Goal: Task Accomplishment & Management: Complete application form

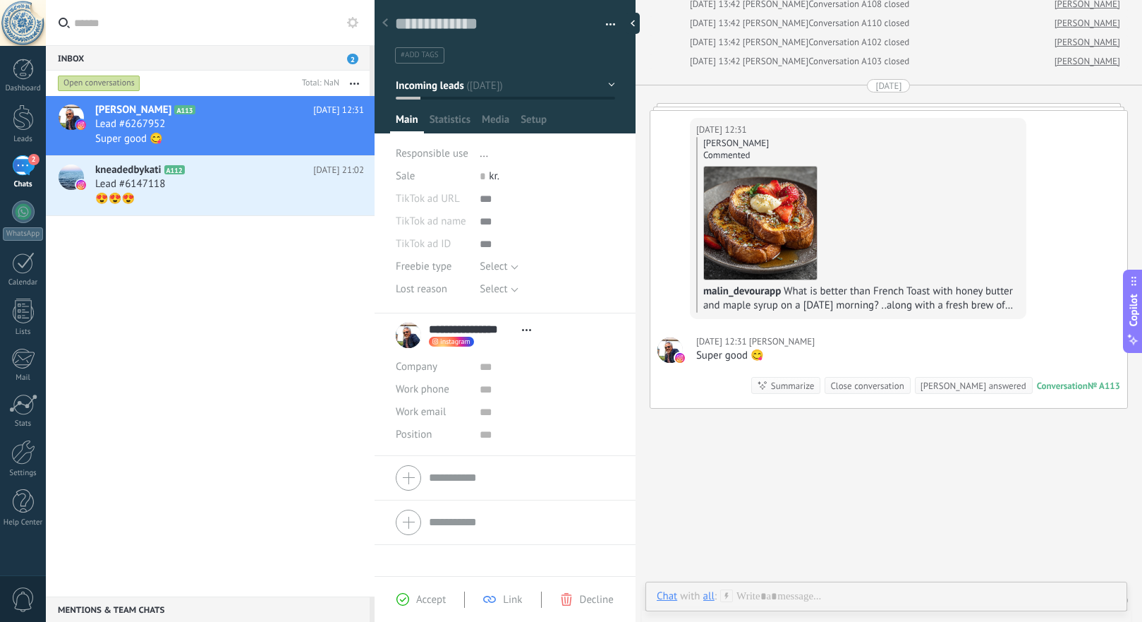
scroll to position [21, 0]
click at [223, 276] on div "[PERSON_NAME] A113 [DATE] 12:31 Lead #6267952 Super good 😋 kneadedbykati A112 […" at bounding box center [210, 346] width 329 height 500
click at [28, 71] on div at bounding box center [23, 69] width 21 height 21
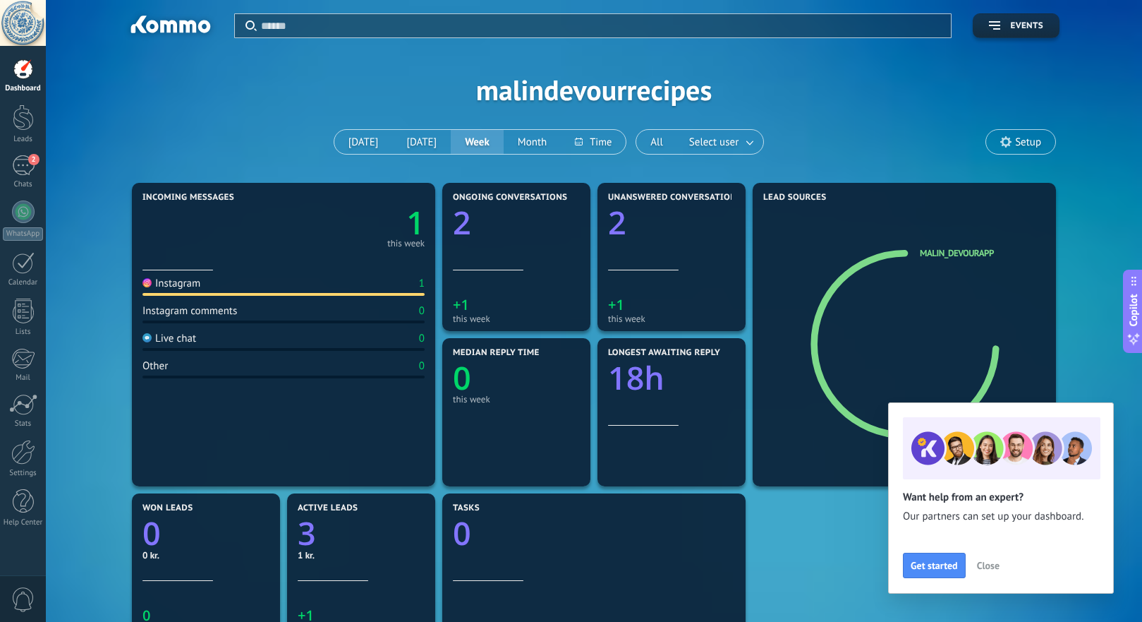
click at [991, 561] on span "Close" at bounding box center [988, 565] width 23 height 10
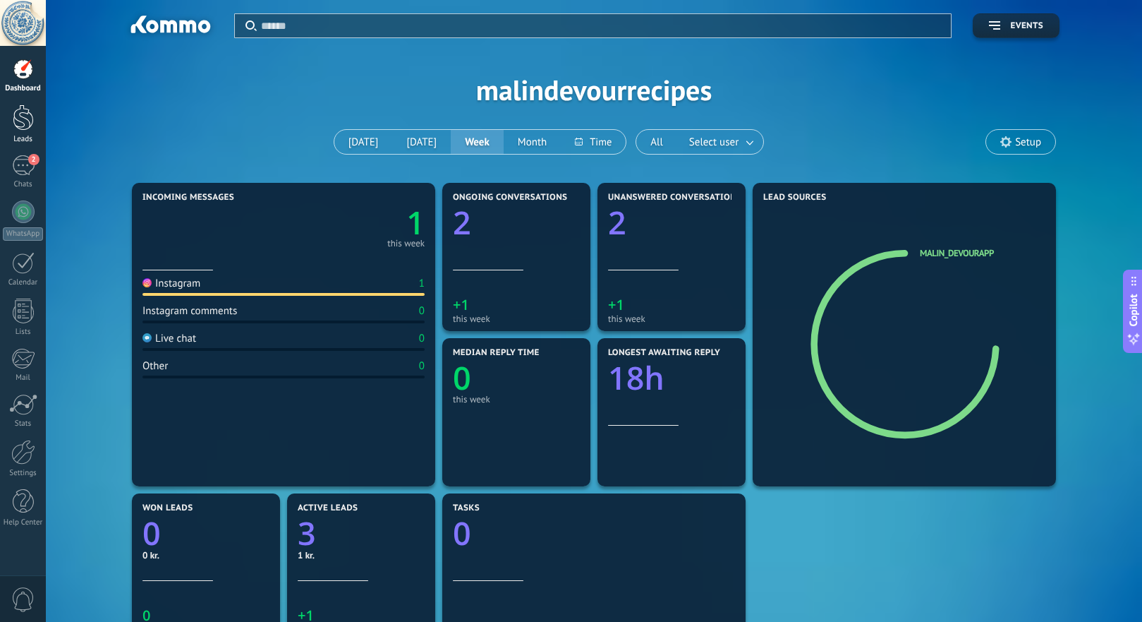
click at [23, 116] on div at bounding box center [23, 117] width 21 height 26
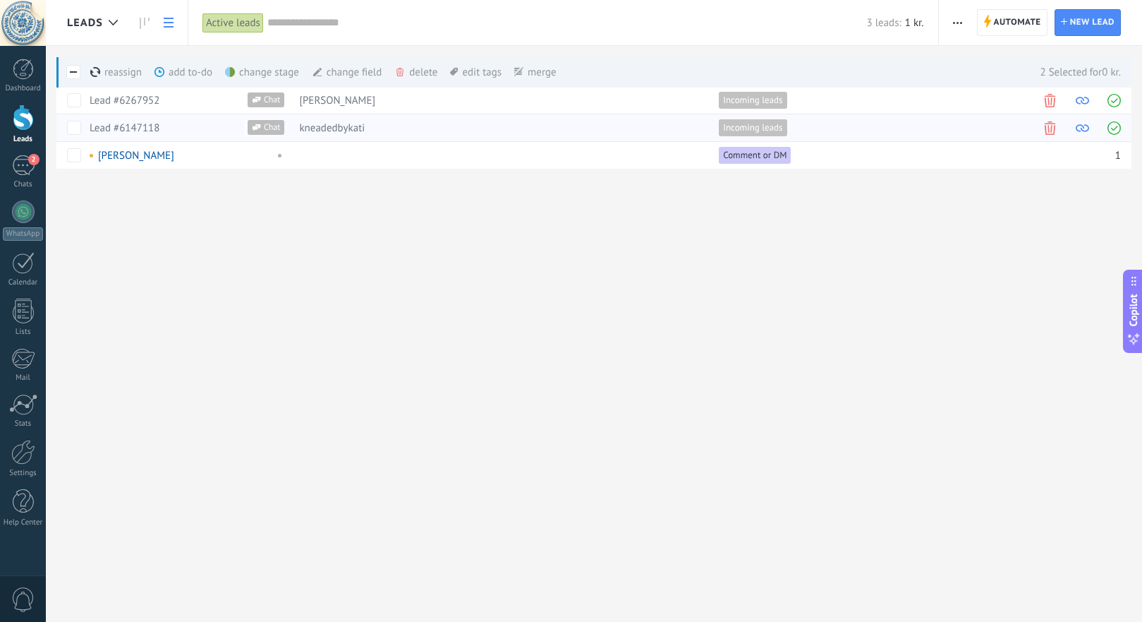
click at [1046, 126] on span at bounding box center [1050, 127] width 13 height 13
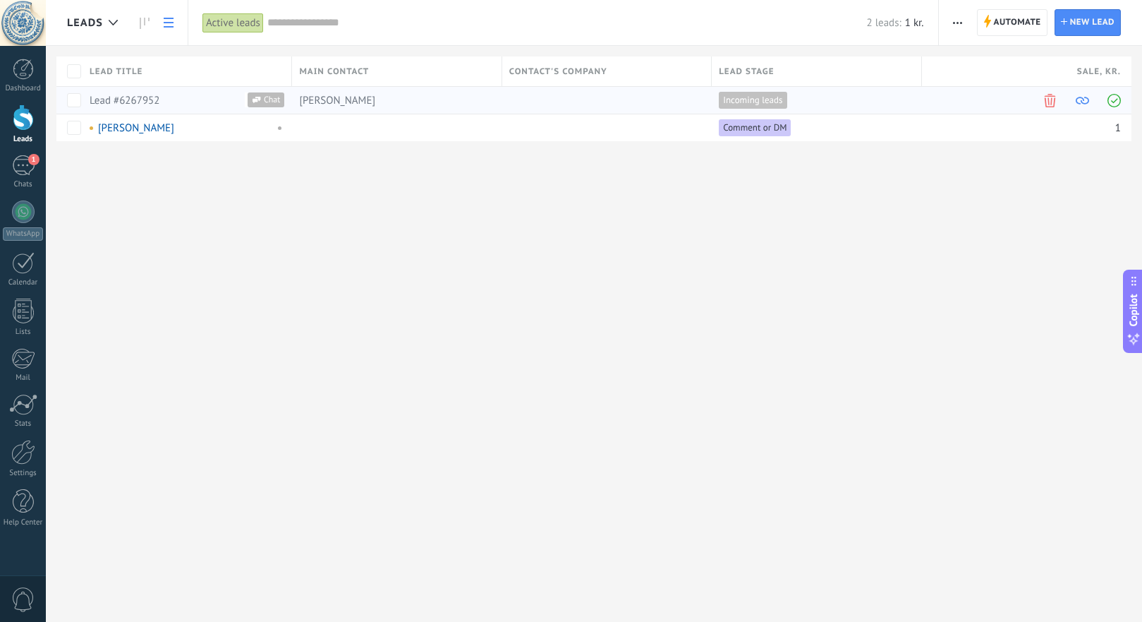
click at [1051, 102] on span at bounding box center [1050, 100] width 13 height 13
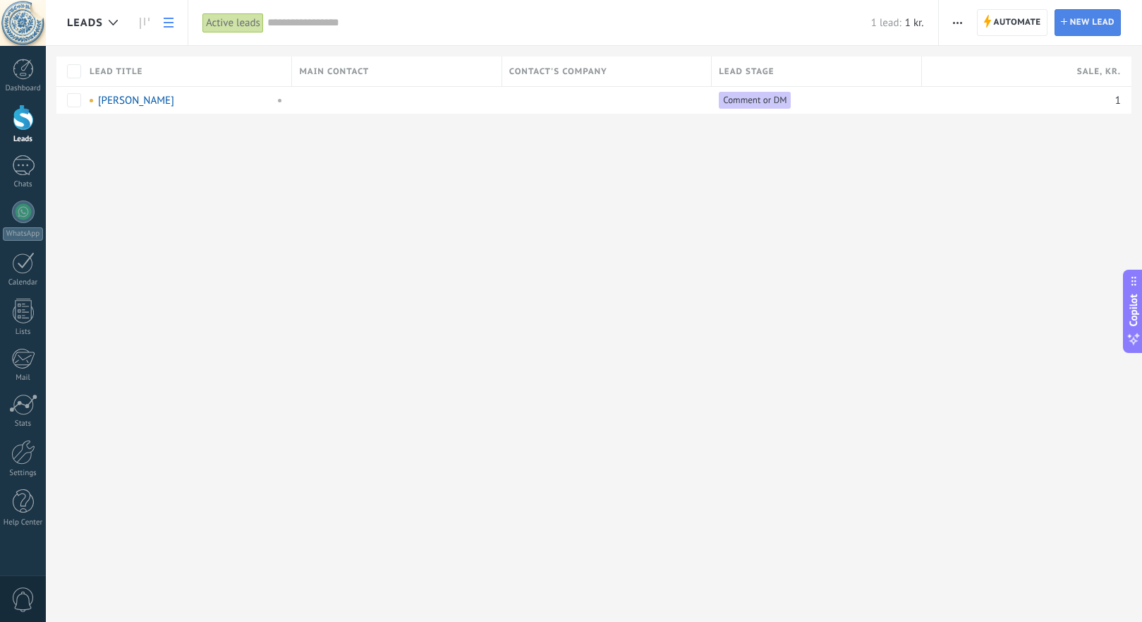
click at [1085, 18] on span "New lead" at bounding box center [1092, 22] width 44 height 25
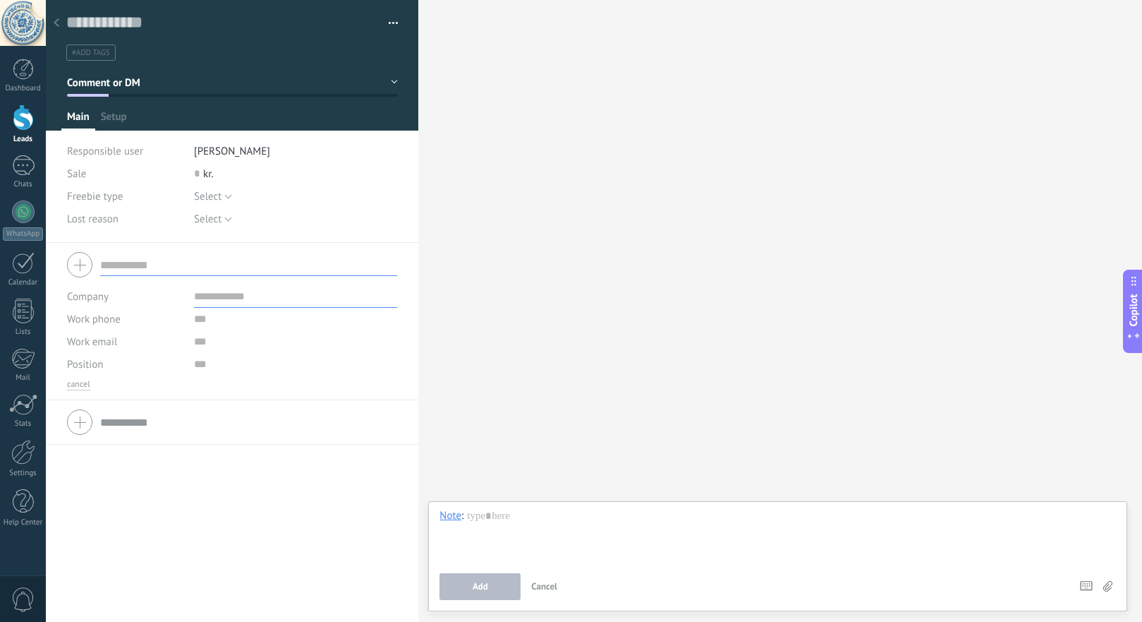
click at [21, 112] on div at bounding box center [23, 117] width 21 height 26
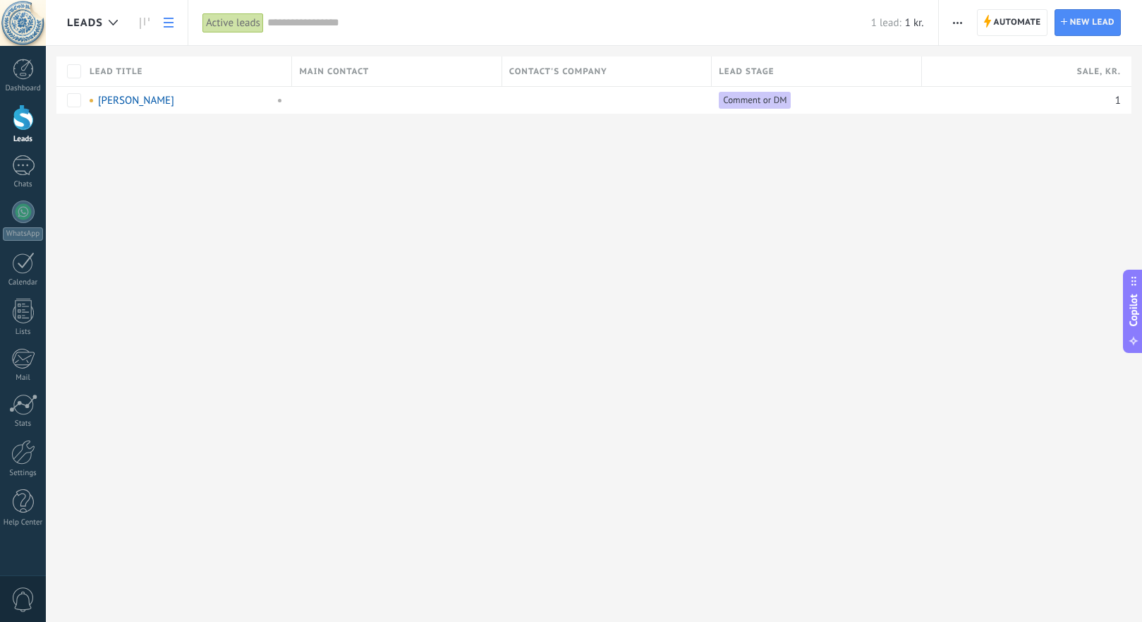
click at [958, 19] on span "button" at bounding box center [957, 22] width 9 height 27
click at [964, 175] on div "Import" at bounding box center [992, 173] width 107 height 28
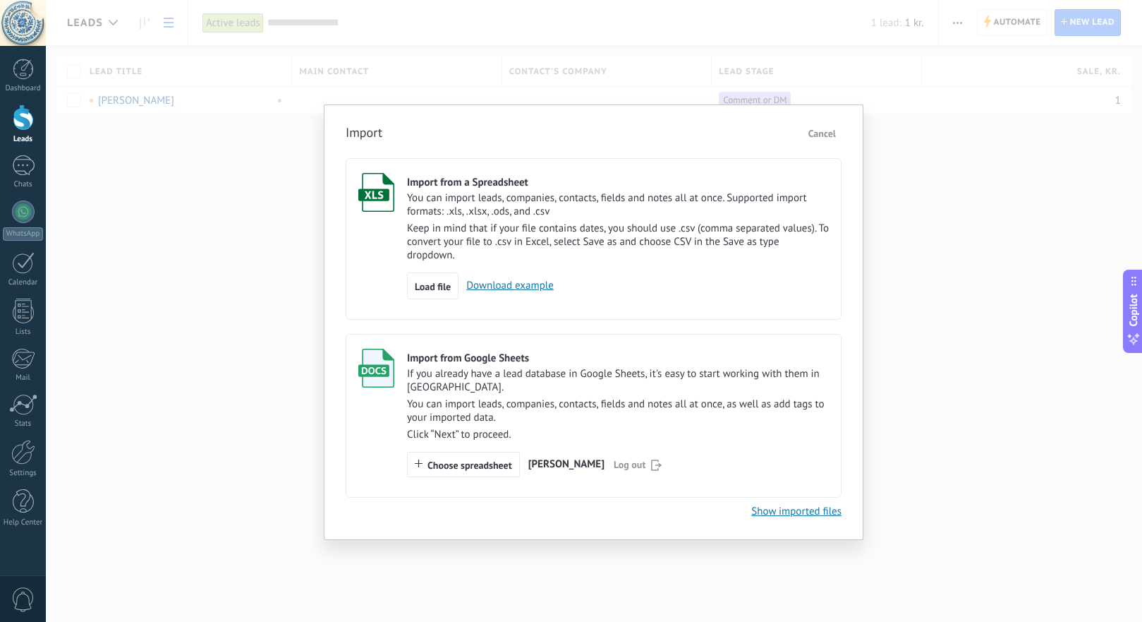
click at [531, 288] on link "Download example" at bounding box center [506, 285] width 95 height 13
click at [428, 289] on span "Load file" at bounding box center [433, 287] width 36 height 10
click at [0, 0] on input "Import from a Spreadsheet You can import leads, companies, contacts, fields and…" at bounding box center [0, 0] width 0 height 0
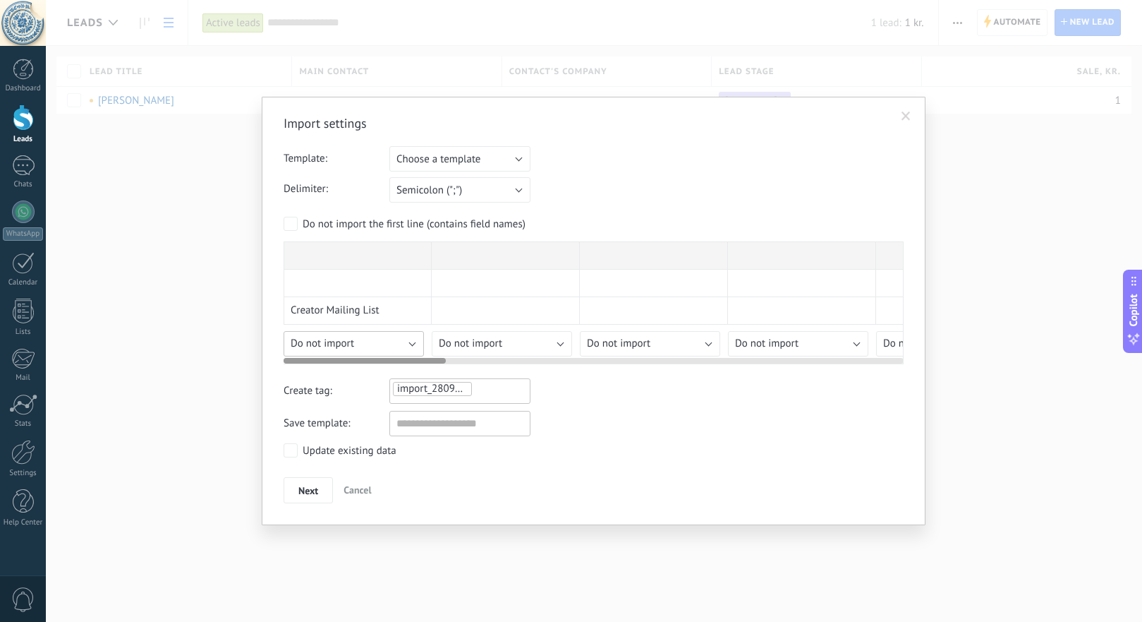
click at [342, 341] on span "Do not import" at bounding box center [322, 343] width 63 height 13
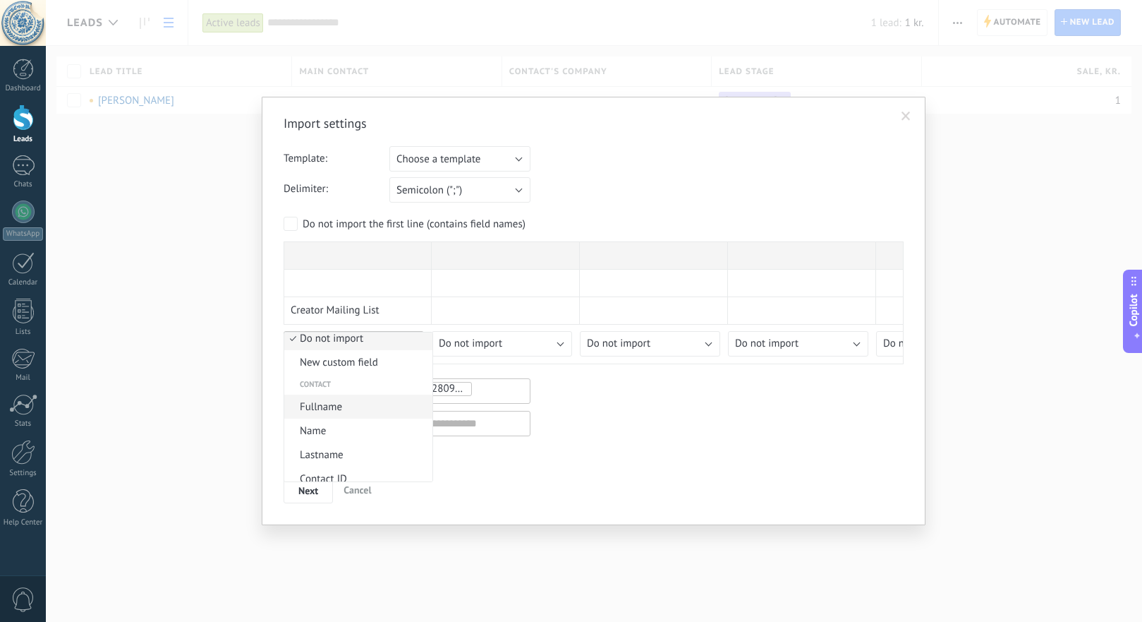
scroll to position [8, 0]
click at [475, 157] on span "Choose a template" at bounding box center [439, 158] width 84 height 13
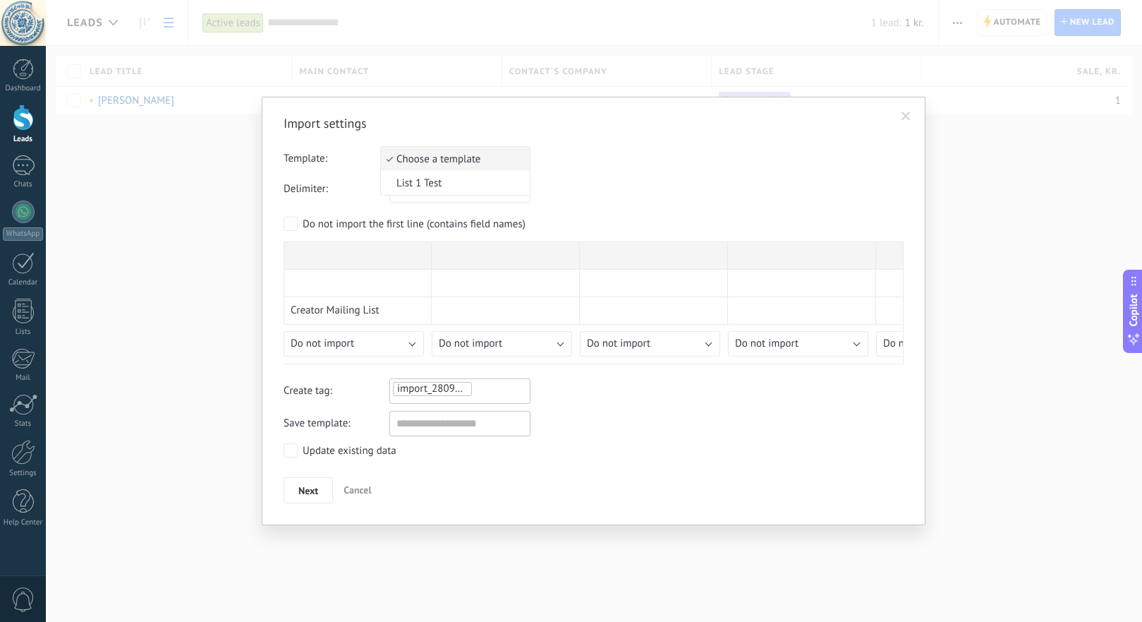
click at [609, 152] on div "Template: Choose a template List 1 Test Choose a template" at bounding box center [594, 158] width 620 height 25
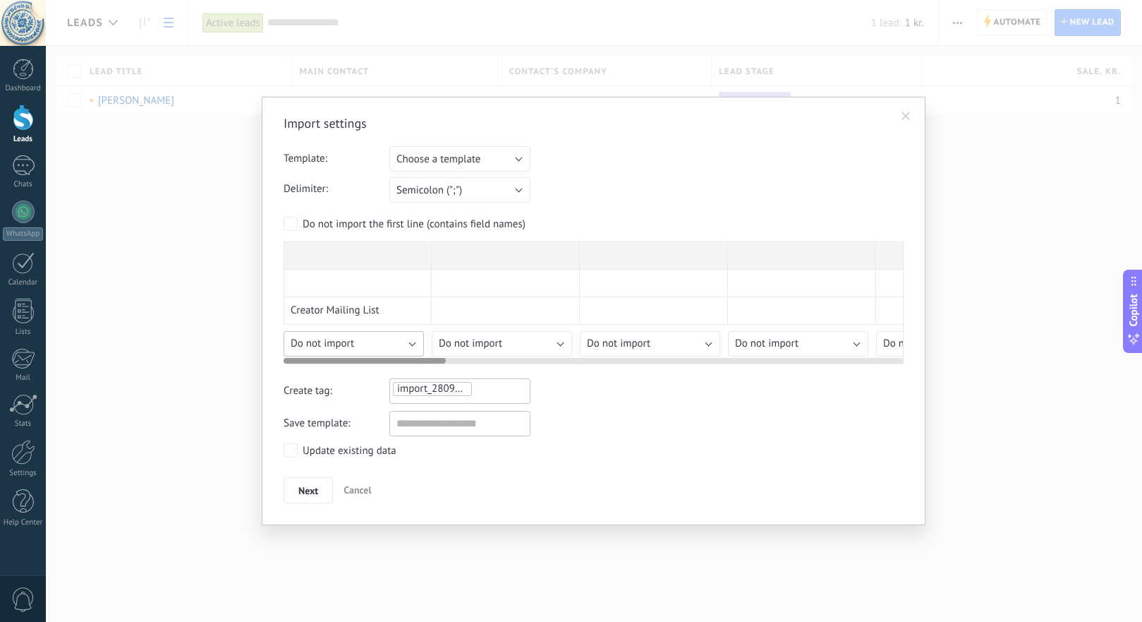
click at [323, 344] on span "Do not import" at bounding box center [322, 343] width 63 height 13
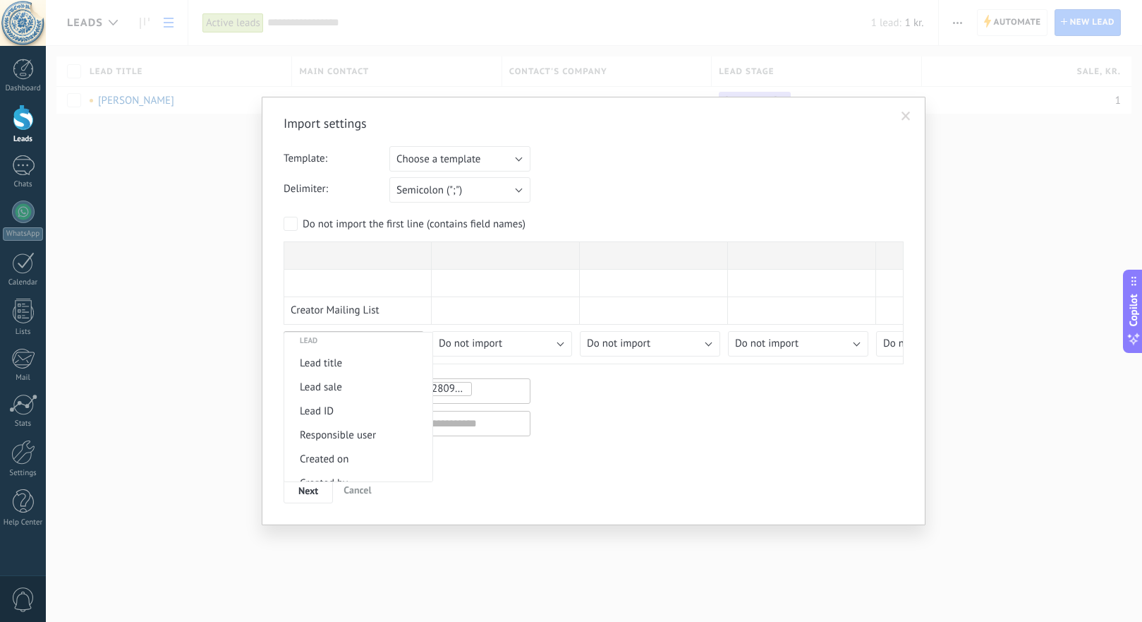
scroll to position [556, 0]
click at [355, 361] on span "Lead title" at bounding box center [356, 357] width 144 height 13
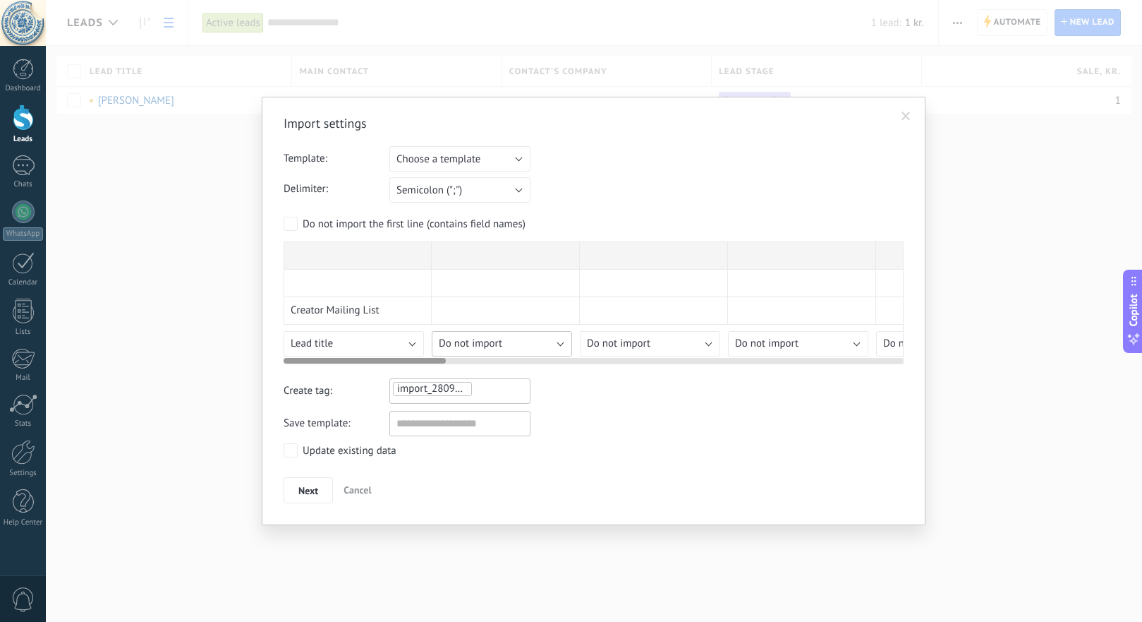
click at [480, 342] on span "Do not import" at bounding box center [470, 343] width 63 height 13
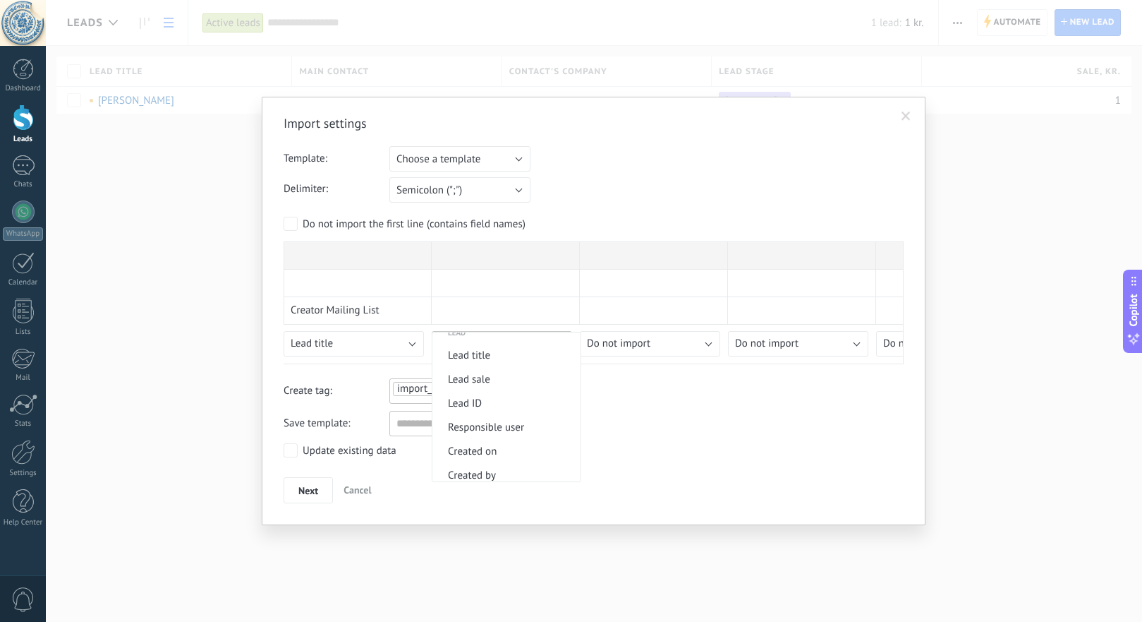
scroll to position [562, 0]
click at [492, 382] on span "Lead sale" at bounding box center [505, 374] width 144 height 13
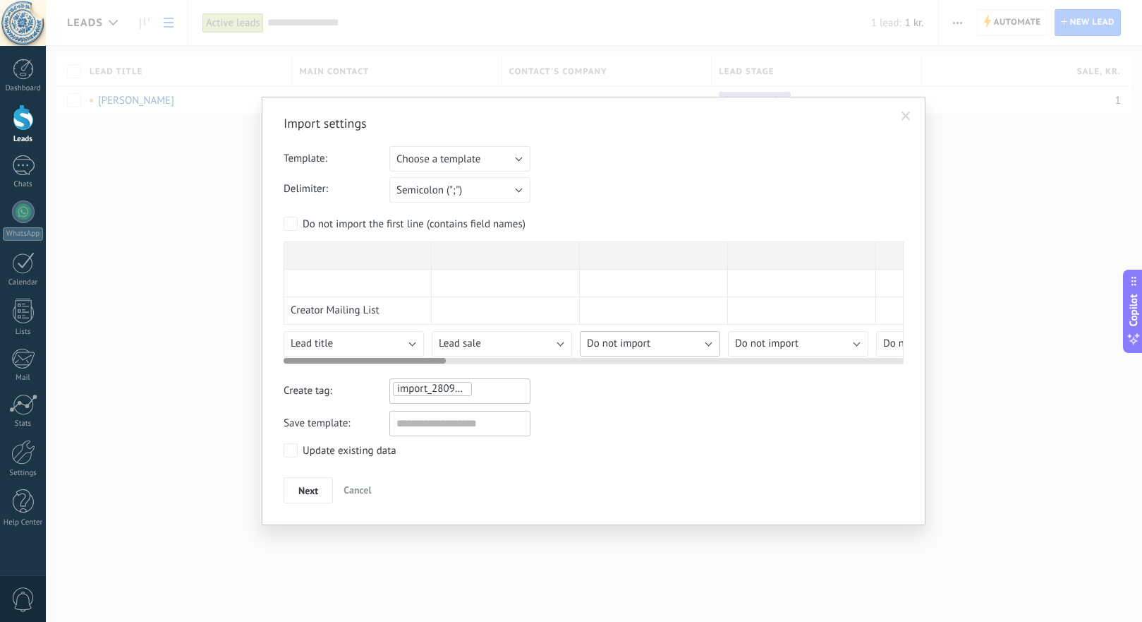
click at [612, 343] on span "Do not import" at bounding box center [618, 343] width 63 height 13
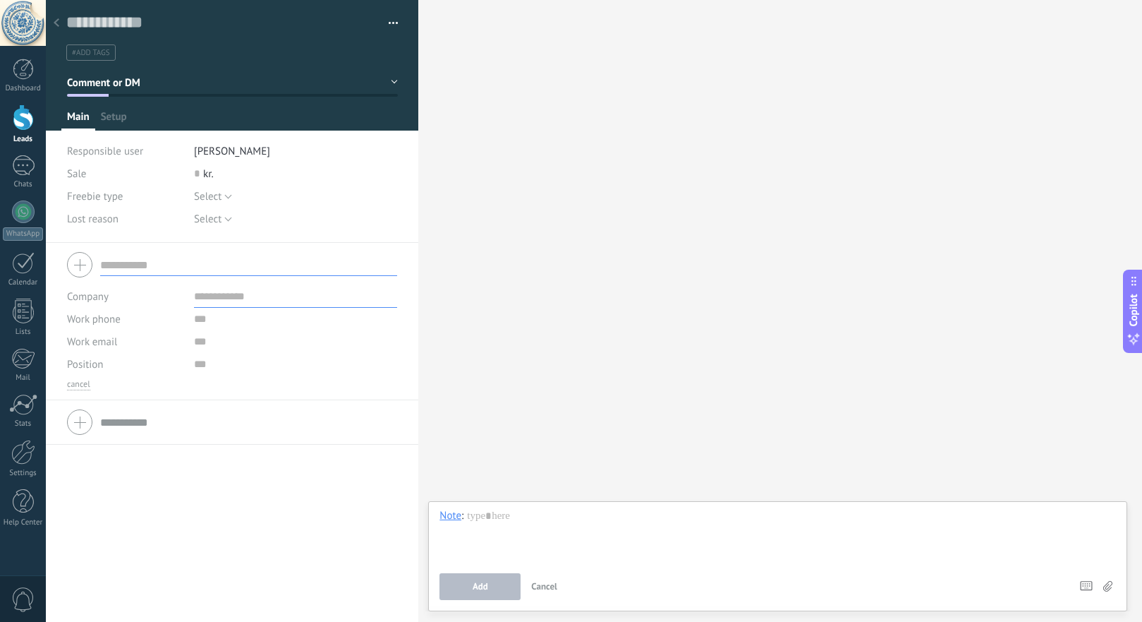
click at [25, 106] on div at bounding box center [23, 117] width 21 height 26
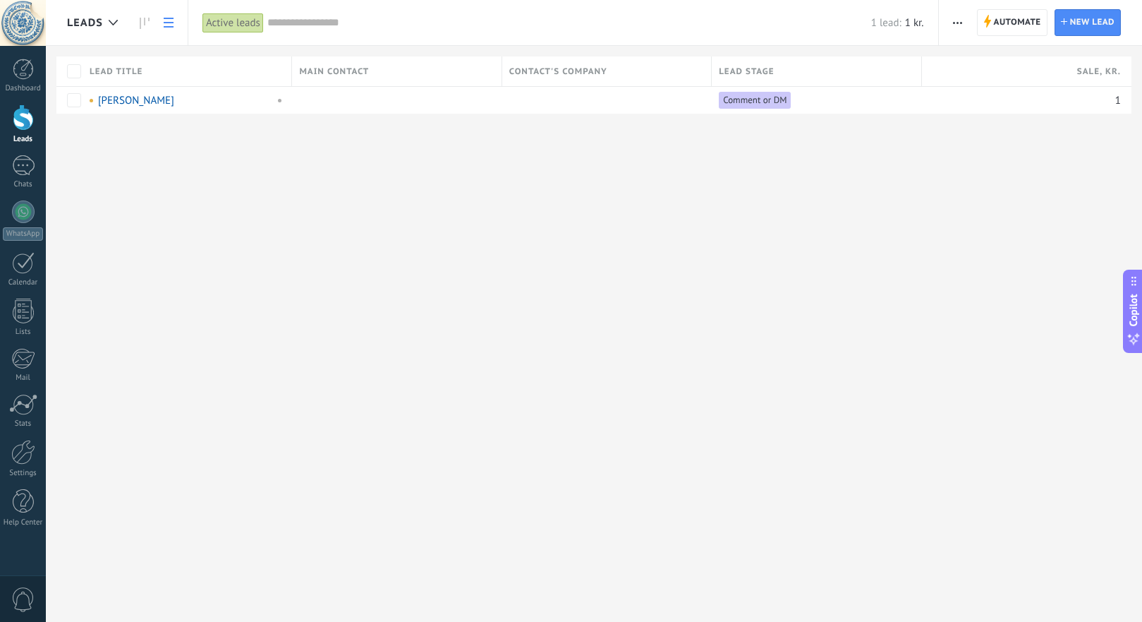
click at [22, 119] on div at bounding box center [23, 117] width 21 height 26
click at [958, 18] on span "button" at bounding box center [957, 22] width 9 height 27
click at [995, 176] on span "Import" at bounding box center [981, 173] width 30 height 28
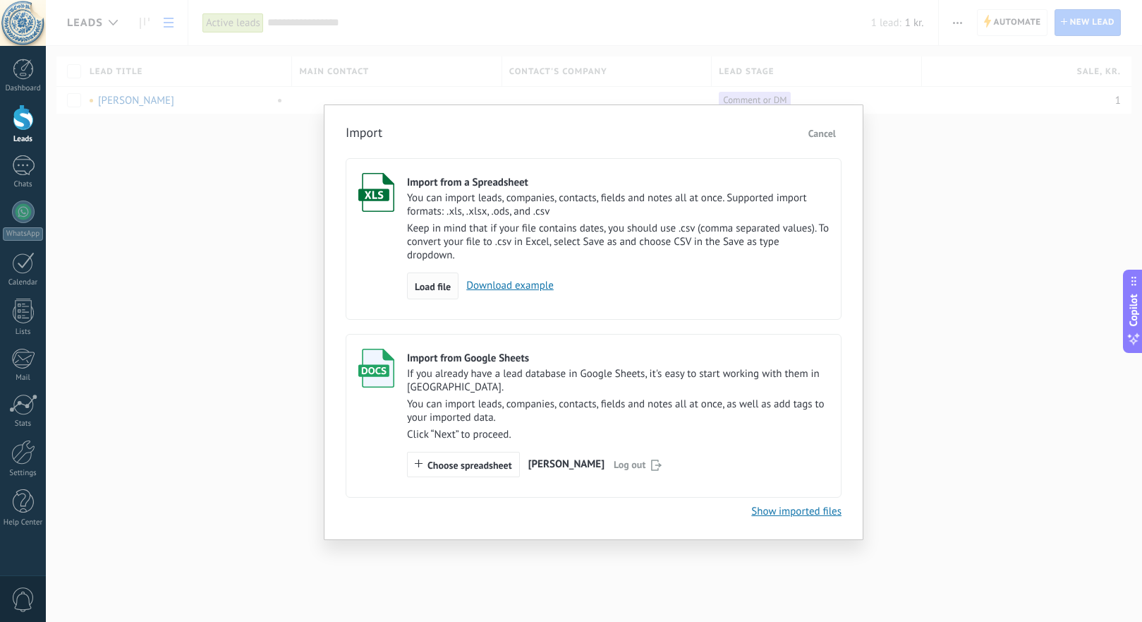
click at [426, 291] on span "Load file" at bounding box center [433, 287] width 36 height 10
click at [0, 0] on input "Import from a Spreadsheet You can import leads, companies, contacts, fields and…" at bounding box center [0, 0] width 0 height 0
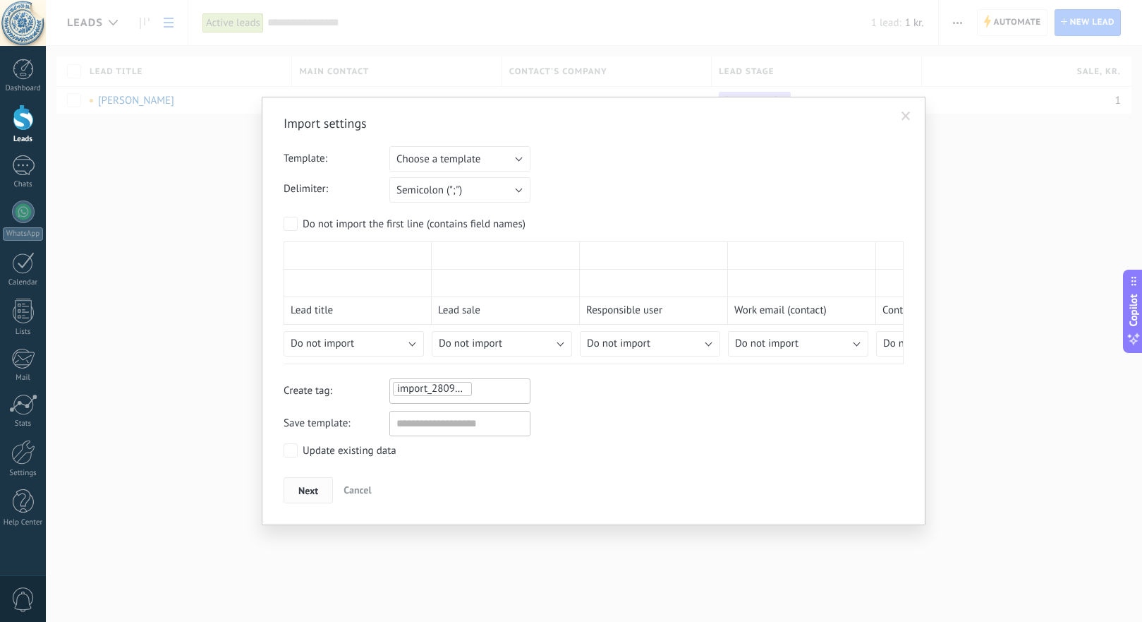
click at [317, 490] on span "Next" at bounding box center [308, 490] width 20 height 10
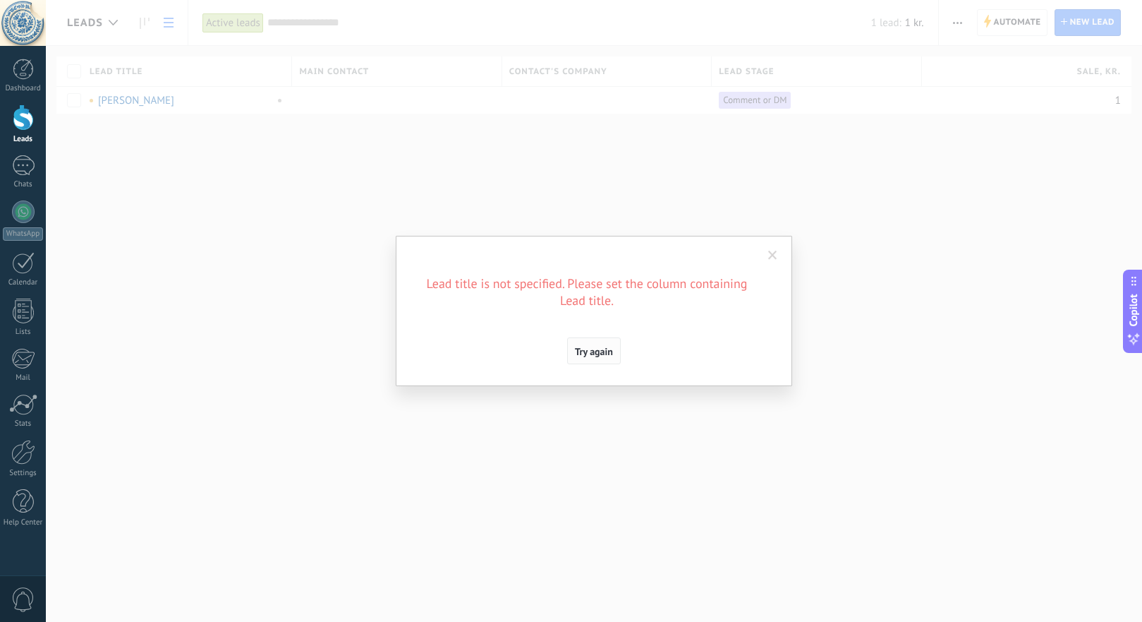
click at [596, 356] on span "Try again" at bounding box center [594, 351] width 38 height 10
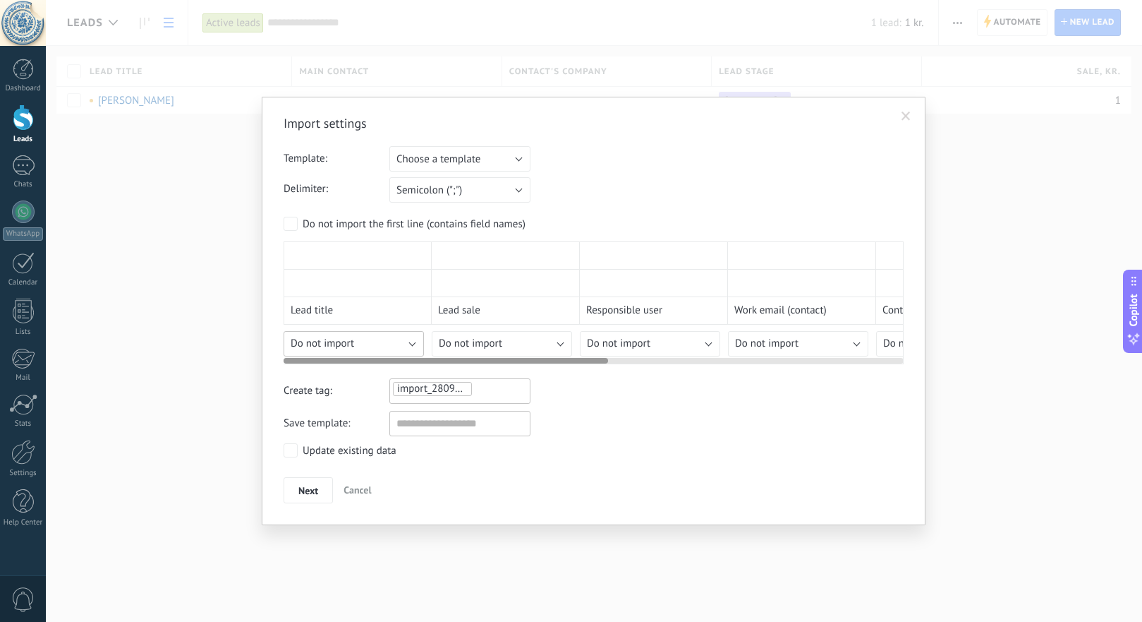
click at [325, 339] on span "Do not import" at bounding box center [322, 343] width 63 height 13
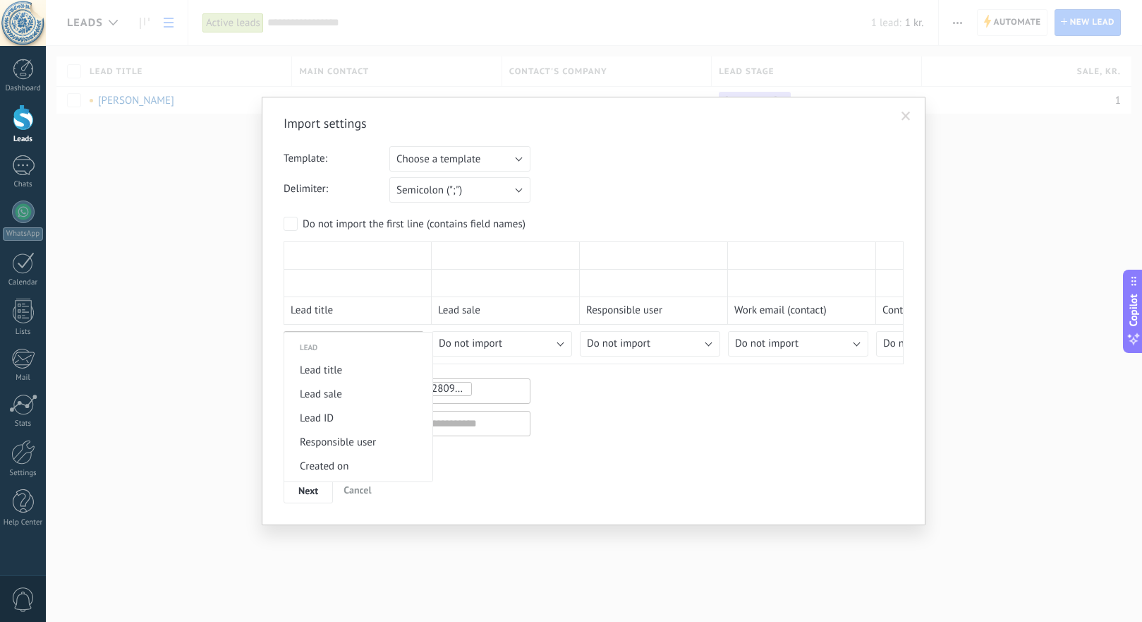
scroll to position [544, 0]
click at [345, 374] on span "Lead title" at bounding box center [356, 369] width 144 height 13
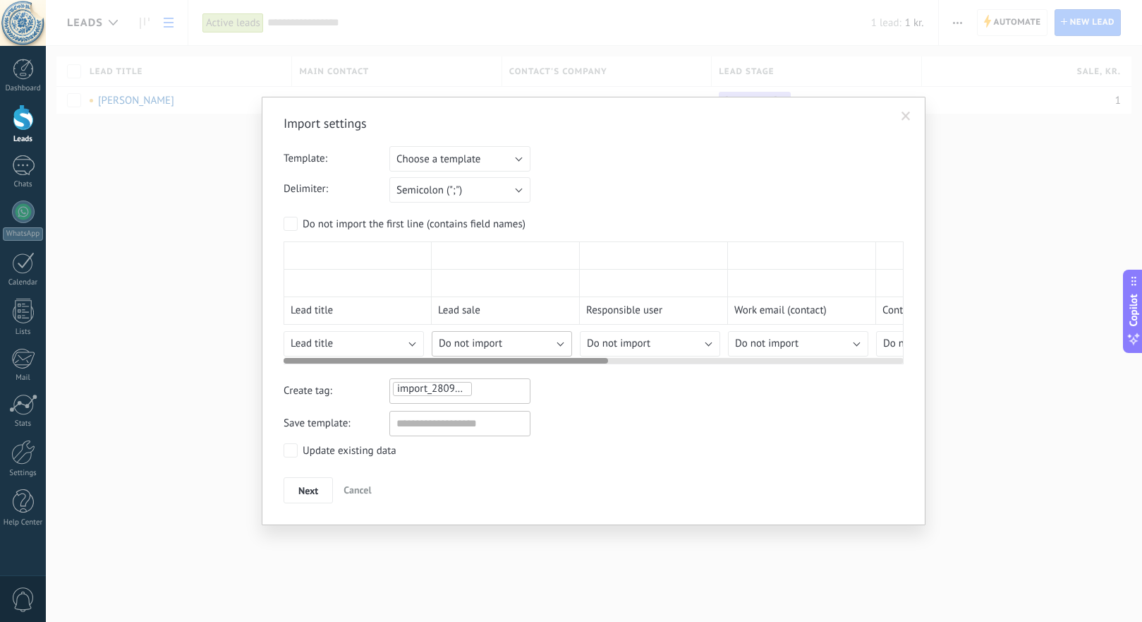
click at [482, 341] on span "Do not import" at bounding box center [470, 343] width 63 height 13
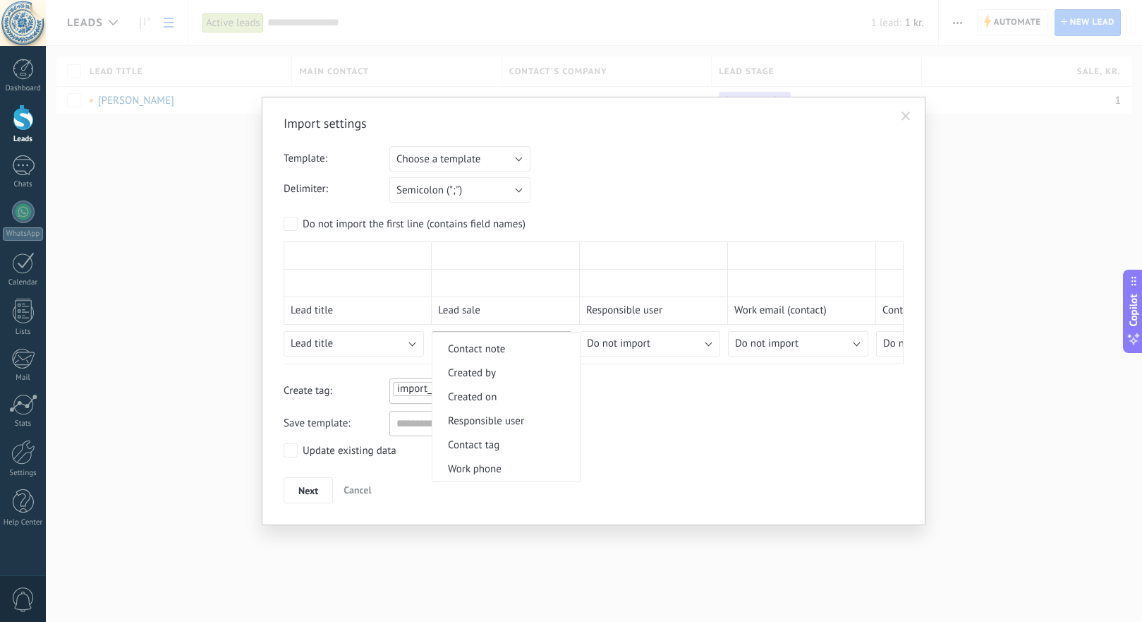
scroll to position [188, 0]
click at [504, 424] on span "Responsible user" at bounding box center [505, 417] width 144 height 13
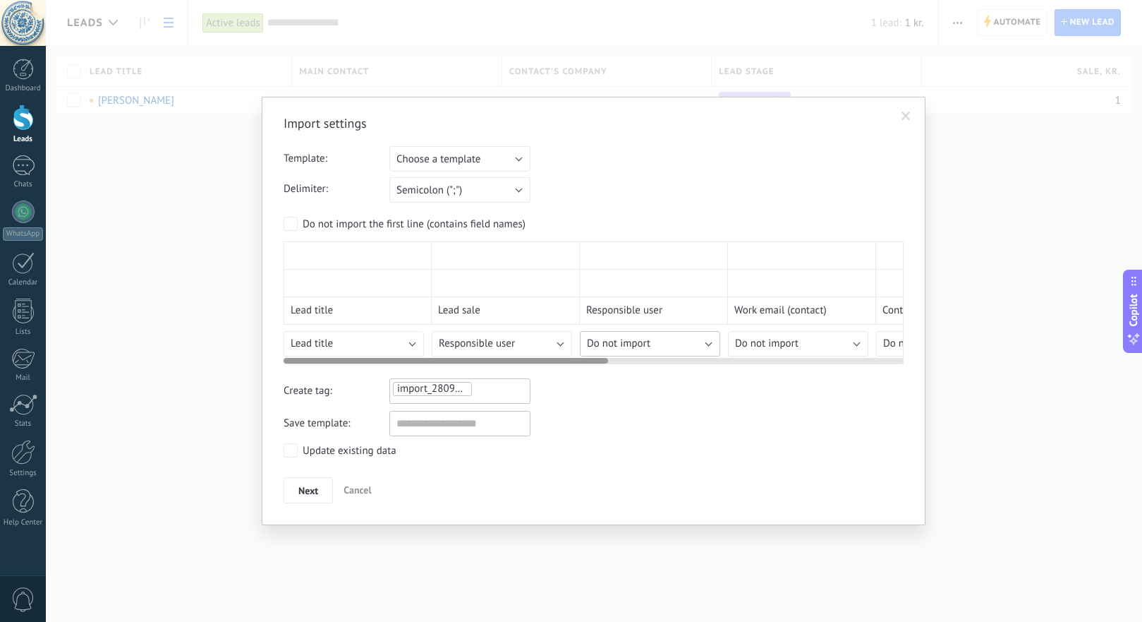
click at [624, 341] on span "Do not import" at bounding box center [618, 343] width 63 height 13
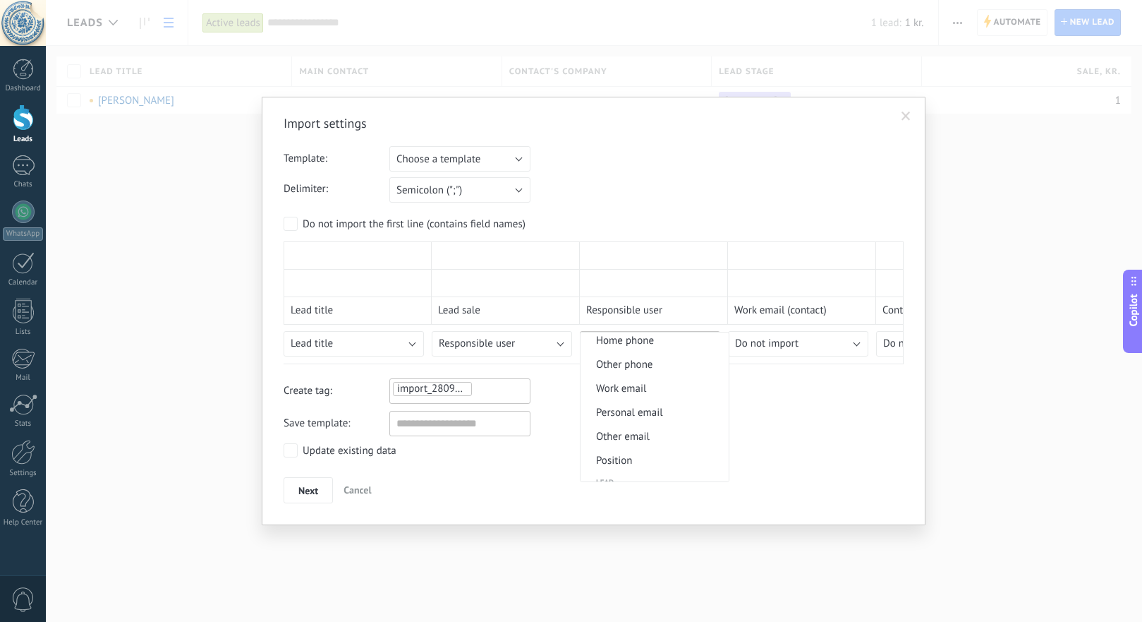
scroll to position [411, 0]
click at [655, 393] on span "Work email" at bounding box center [653, 386] width 144 height 13
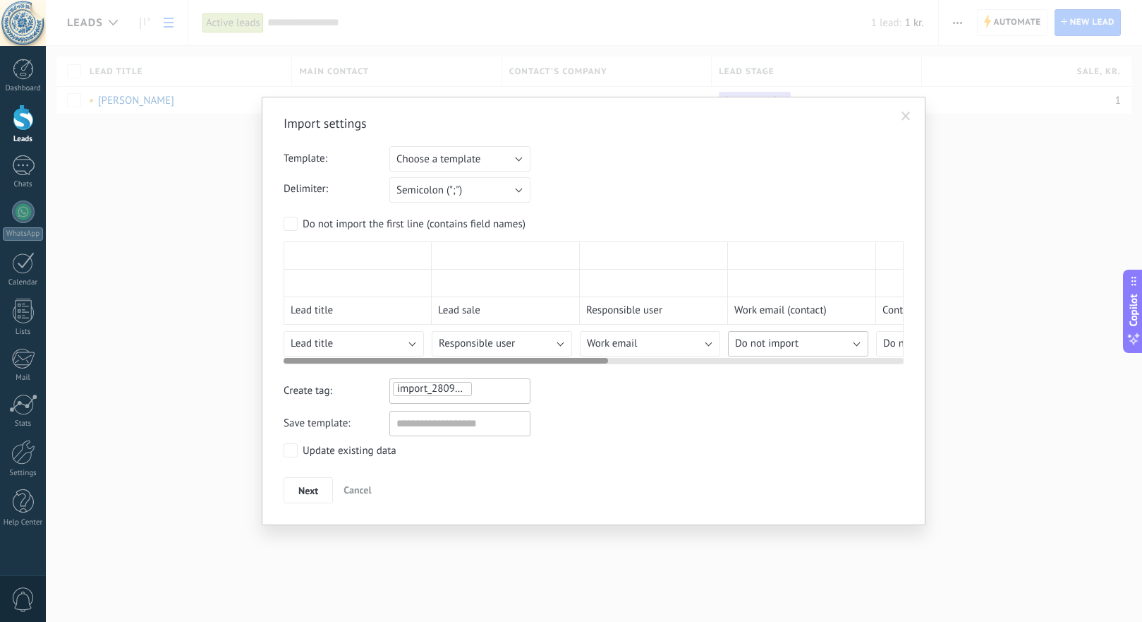
click at [768, 344] on span "Do not import" at bounding box center [766, 343] width 63 height 13
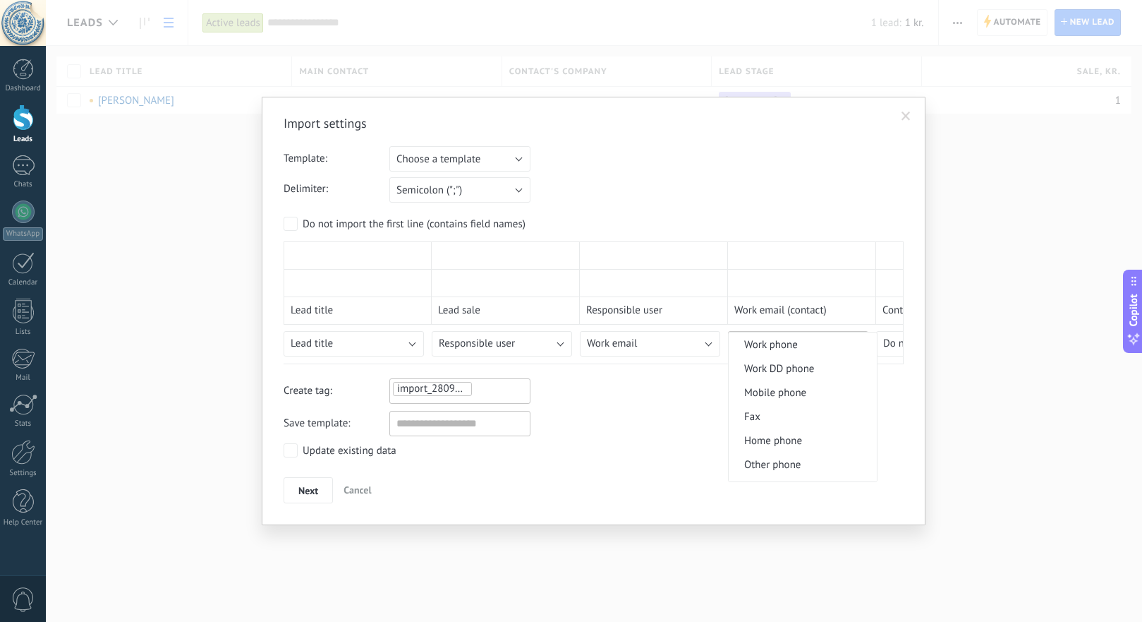
scroll to position [1446, 0]
click at [787, 444] on span "Web" at bounding box center [801, 445] width 144 height 13
click at [306, 485] on span "Next" at bounding box center [308, 490] width 20 height 10
